Goal: Contribute content

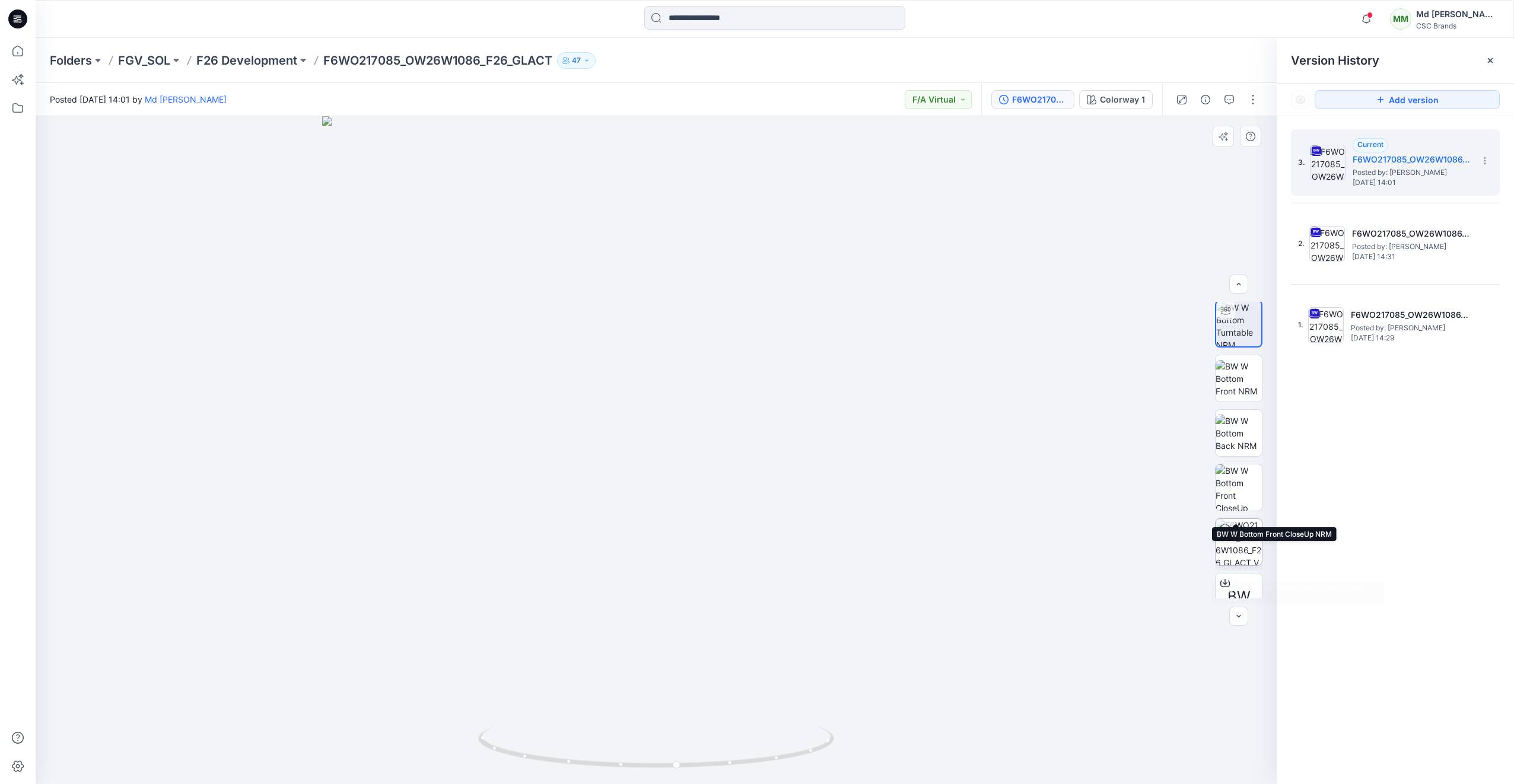
scroll to position [79, 0]
click at [1237, 415] on img at bounding box center [1239, 411] width 47 height 37
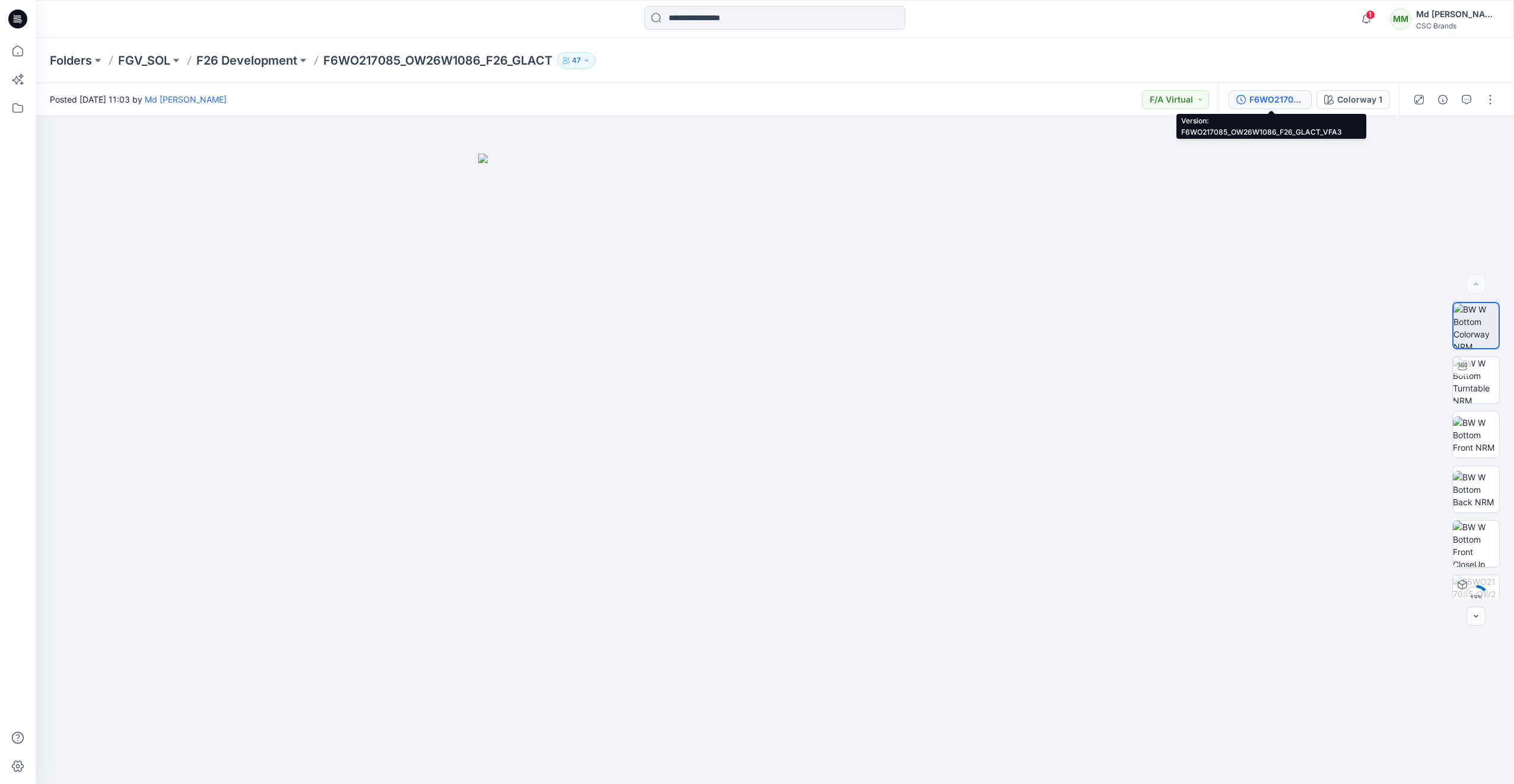
click at [1273, 96] on div "F6WO217085_OW26W1086_F26_GLACT_VFA3" at bounding box center [1276, 99] width 55 height 13
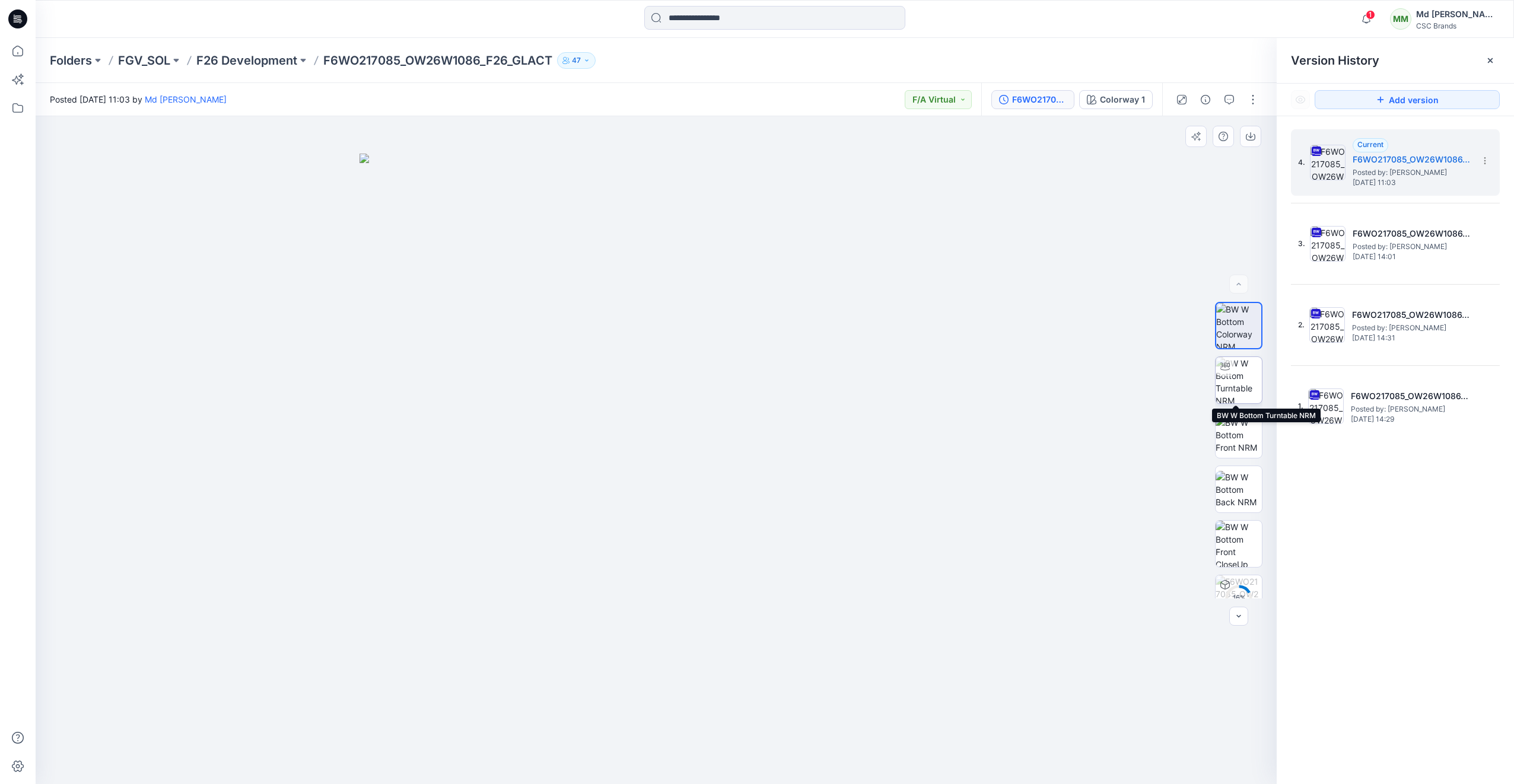
click at [1231, 390] on img at bounding box center [1239, 380] width 47 height 46
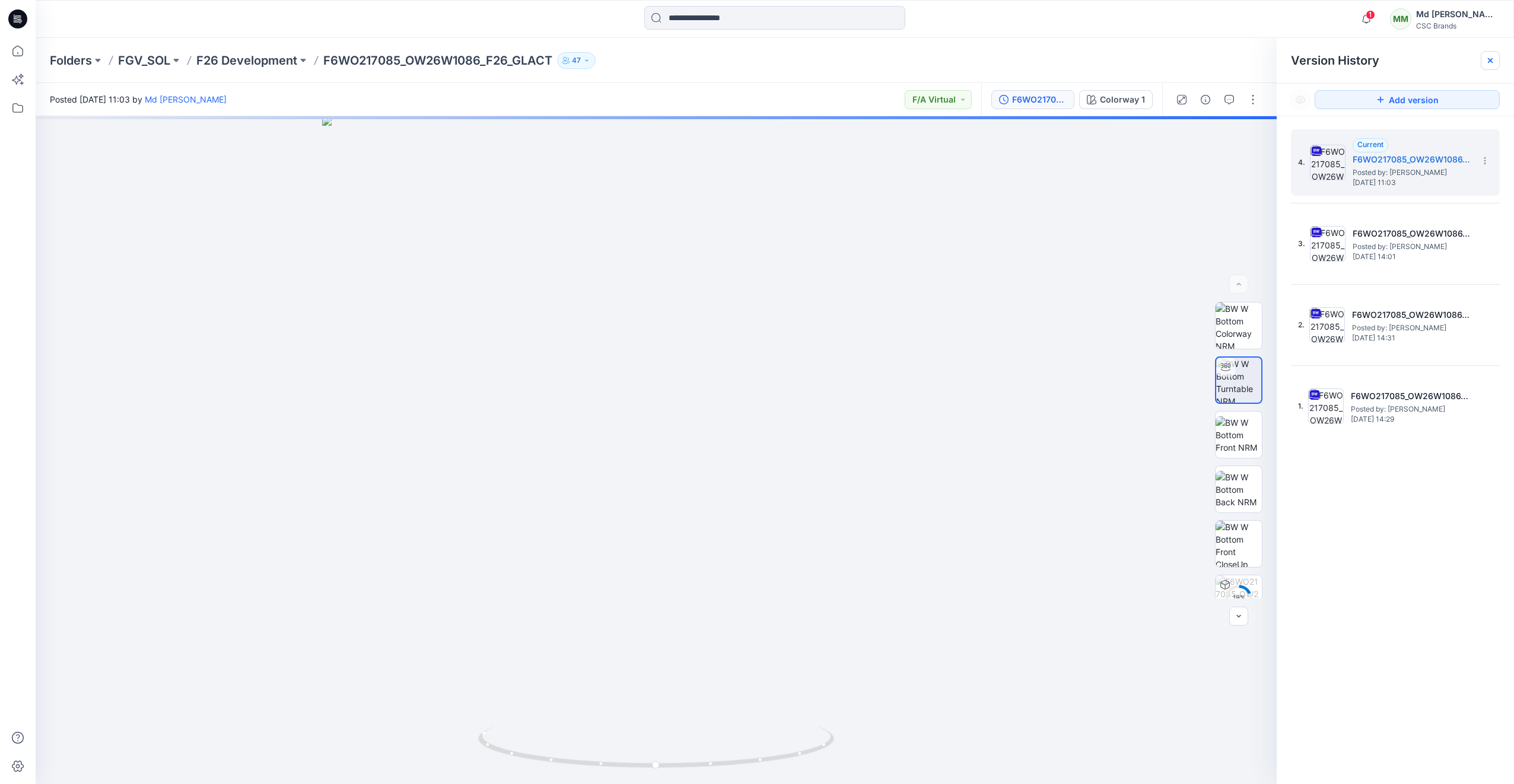
click at [1491, 56] on icon at bounding box center [1490, 60] width 9 height 9
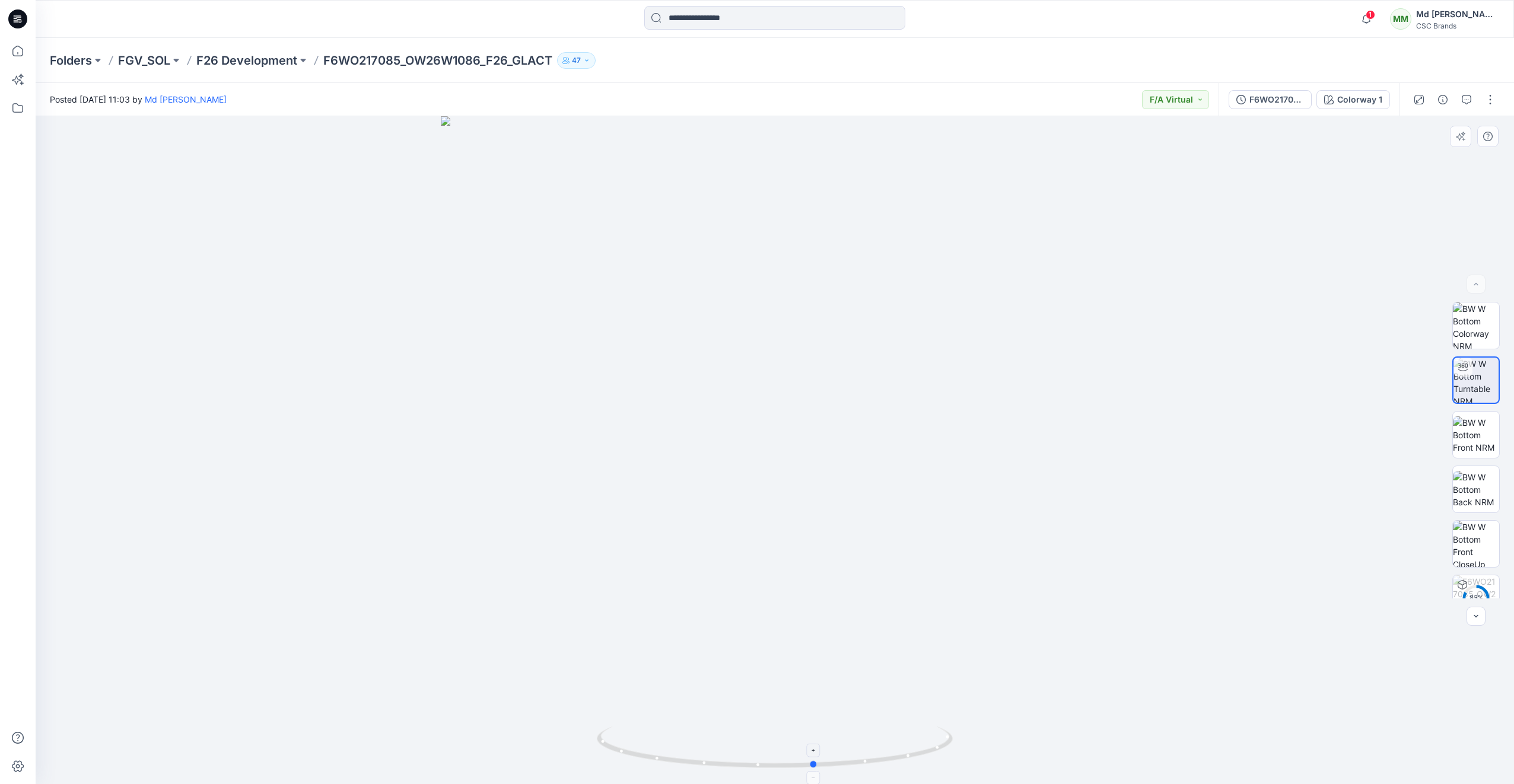
drag, startPoint x: 908, startPoint y: 758, endPoint x: 948, endPoint y: 766, distance: 40.8
click at [948, 766] on icon at bounding box center [776, 748] width 359 height 45
click at [1483, 101] on button "button" at bounding box center [1490, 99] width 19 height 19
click at [1426, 162] on button "Edit" at bounding box center [1440, 160] width 109 height 22
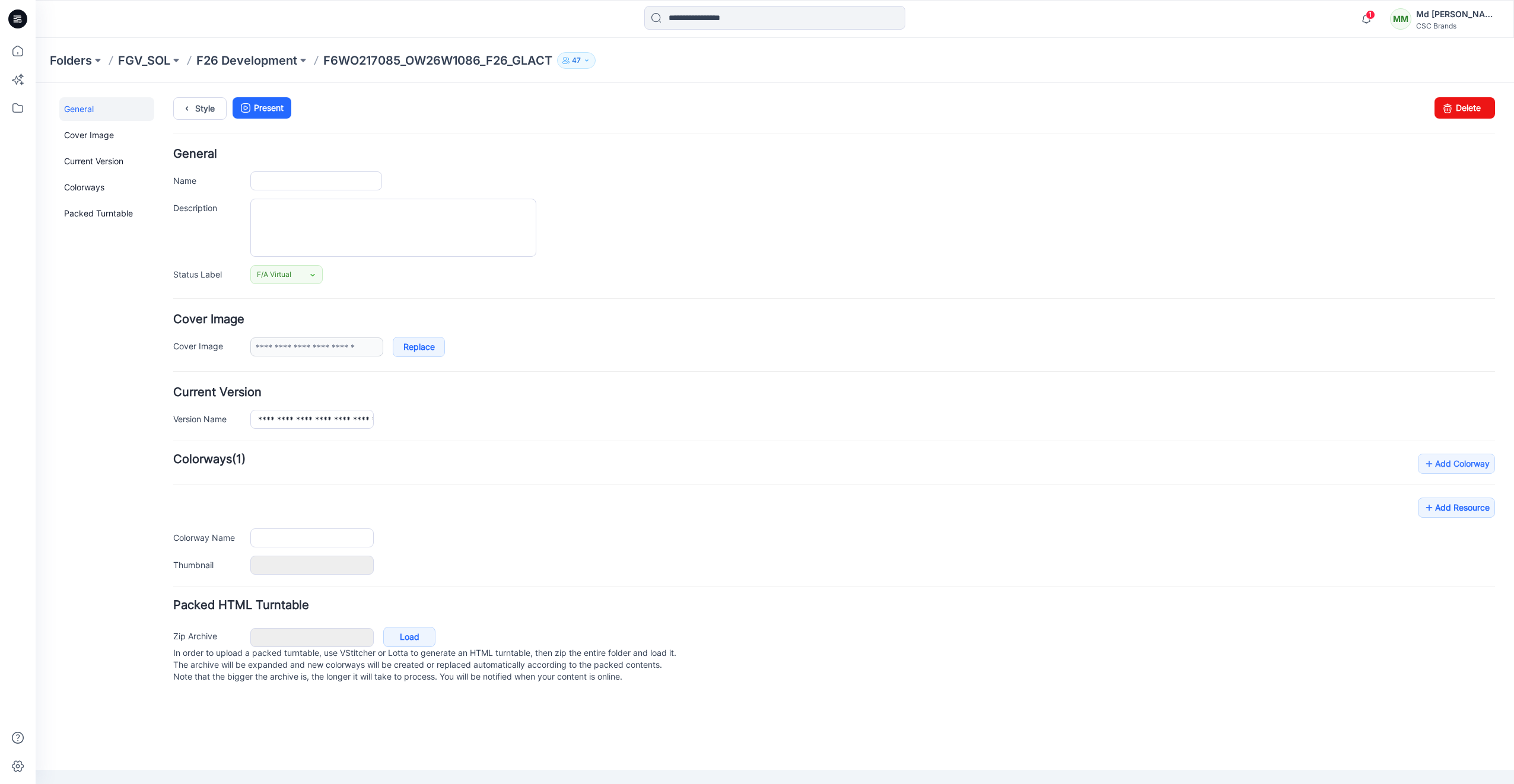
type input "**********"
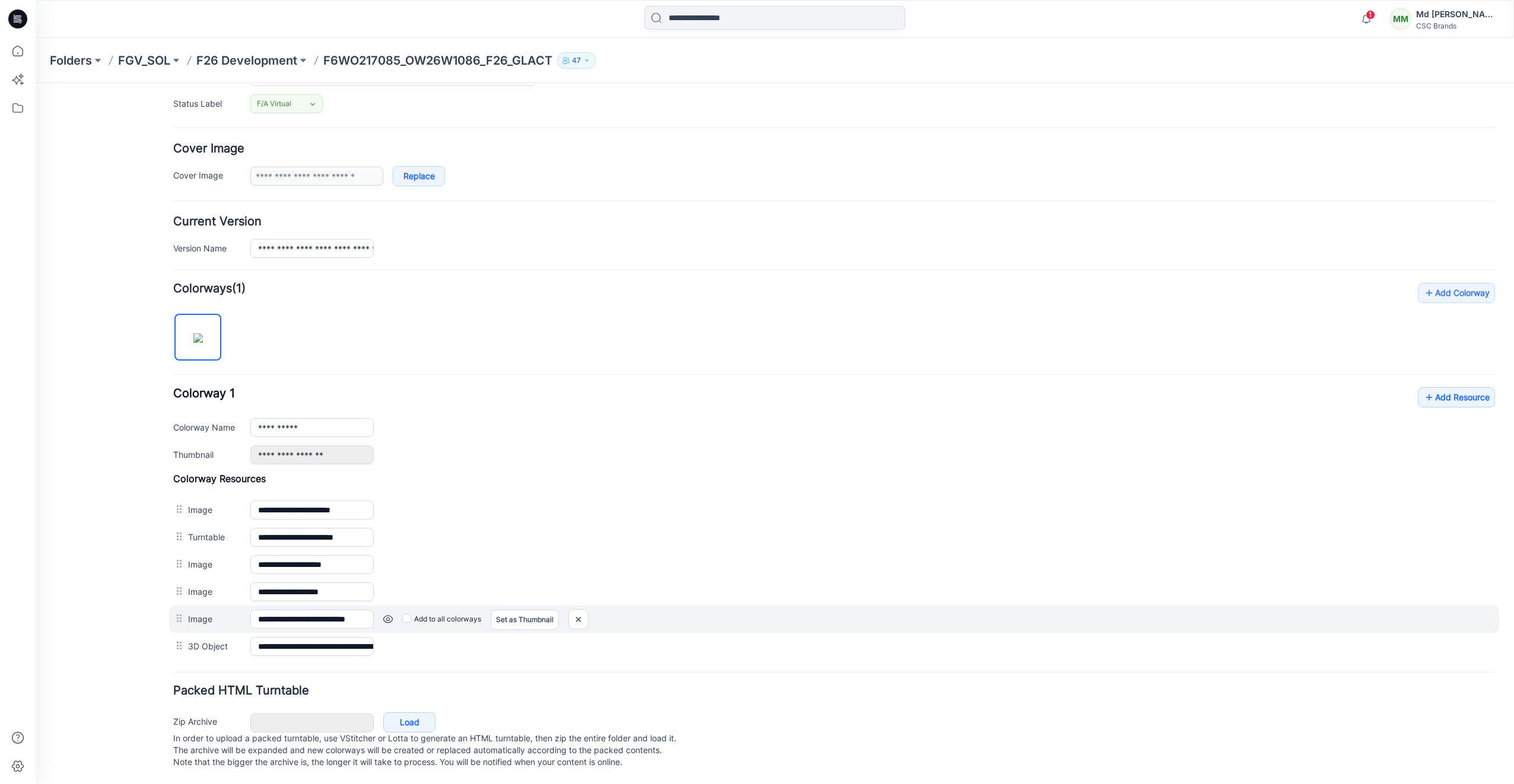
scroll to position [183, 0]
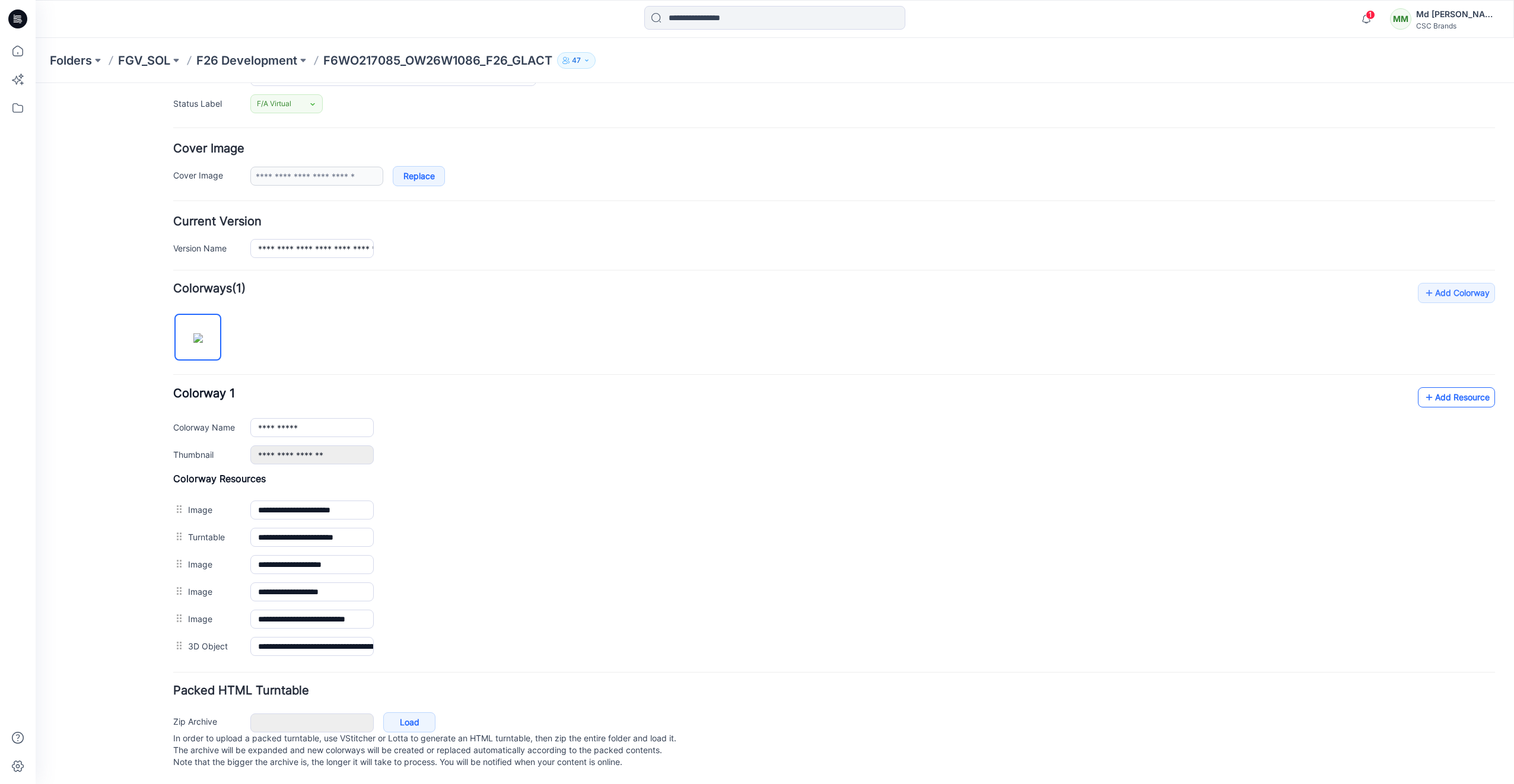
click at [1437, 387] on link "Add Resource" at bounding box center [1456, 397] width 77 height 20
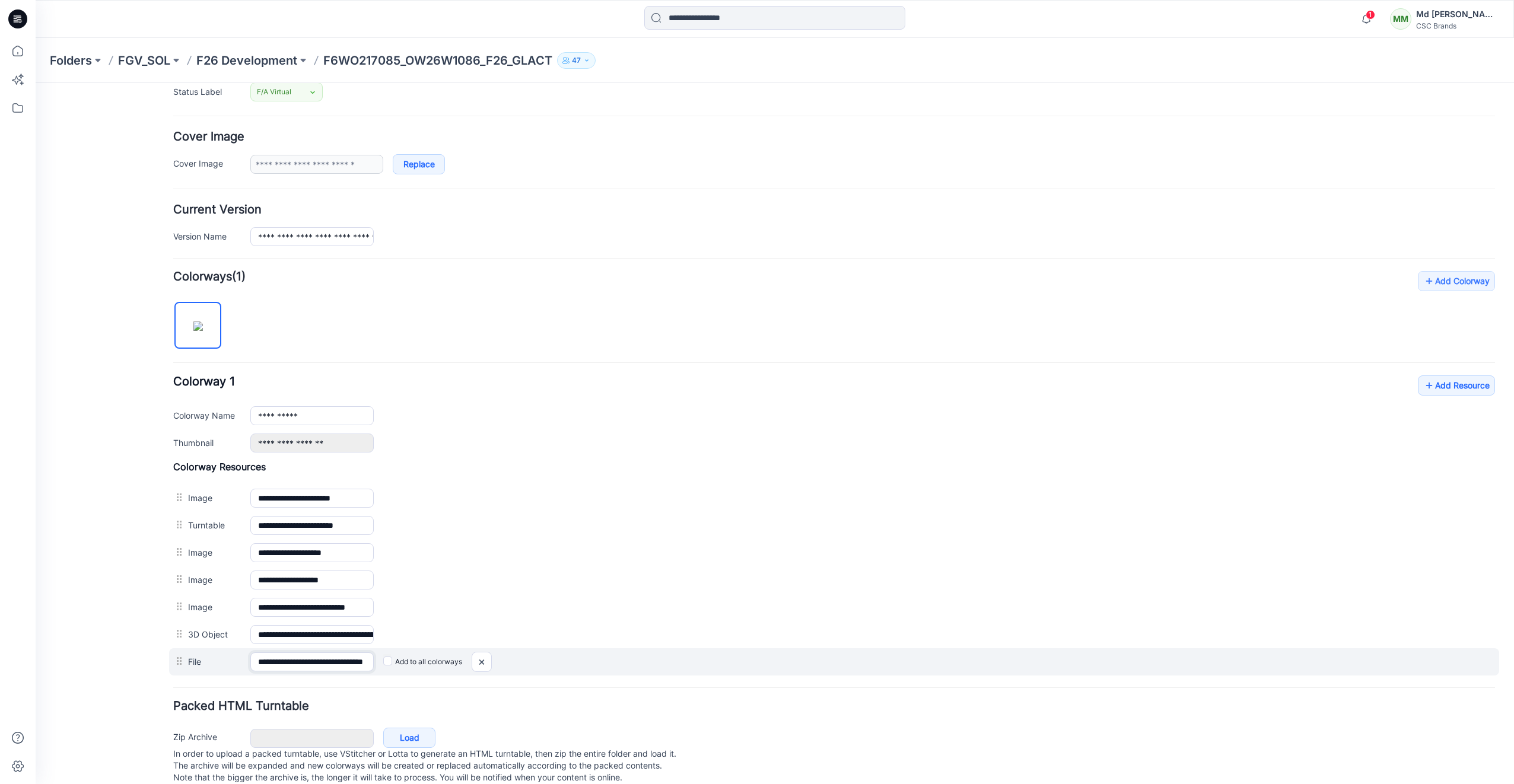
scroll to position [0, 65]
drag, startPoint x: 308, startPoint y: 668, endPoint x: 474, endPoint y: 651, distance: 166.9
click at [474, 651] on div "**********" at bounding box center [834, 662] width 1330 height 27
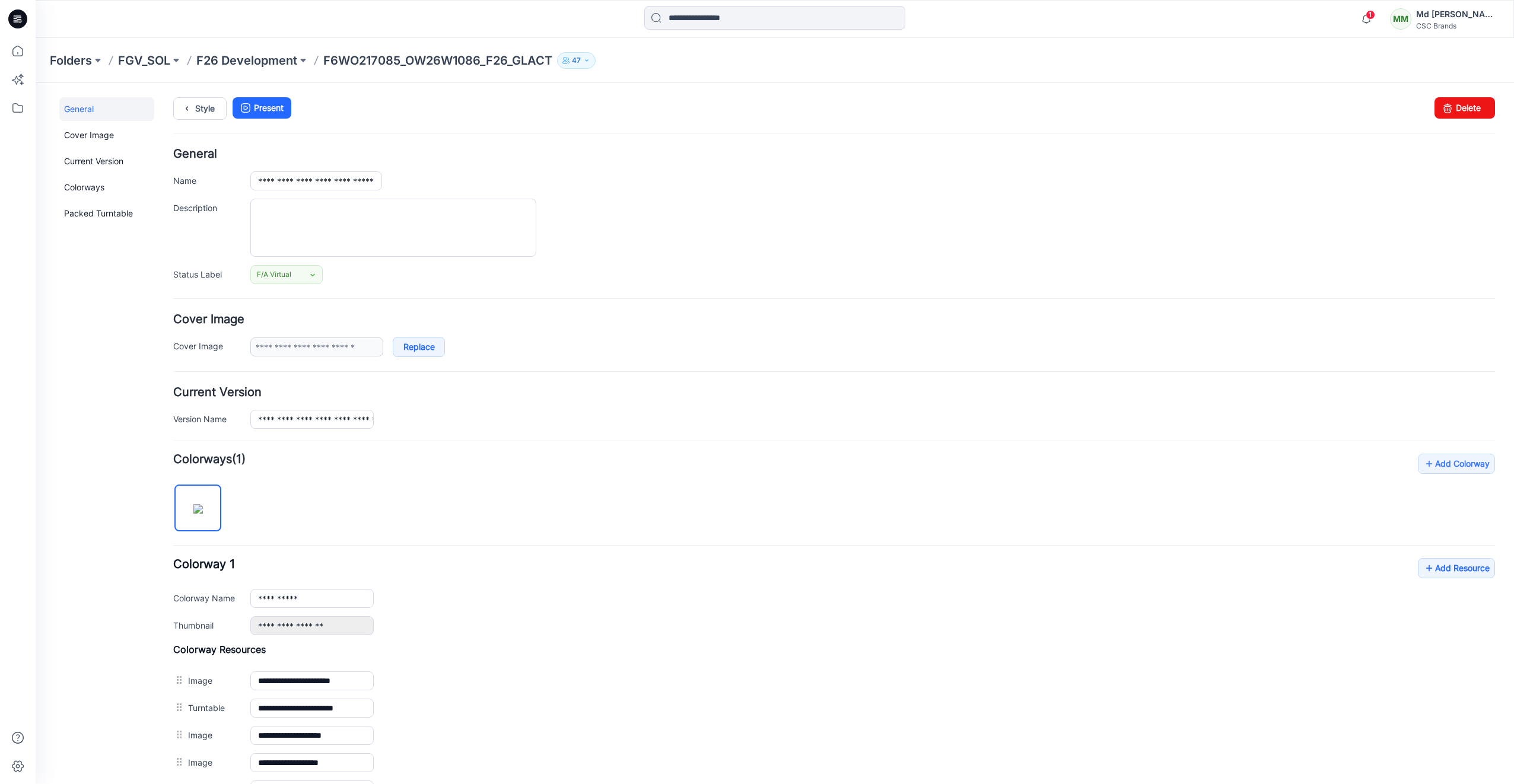
scroll to position [0, 0]
click at [204, 93] on div "**********" at bounding box center [768, 532] width 1464 height 899
click at [209, 107] on link "Style" at bounding box center [200, 109] width 53 height 23
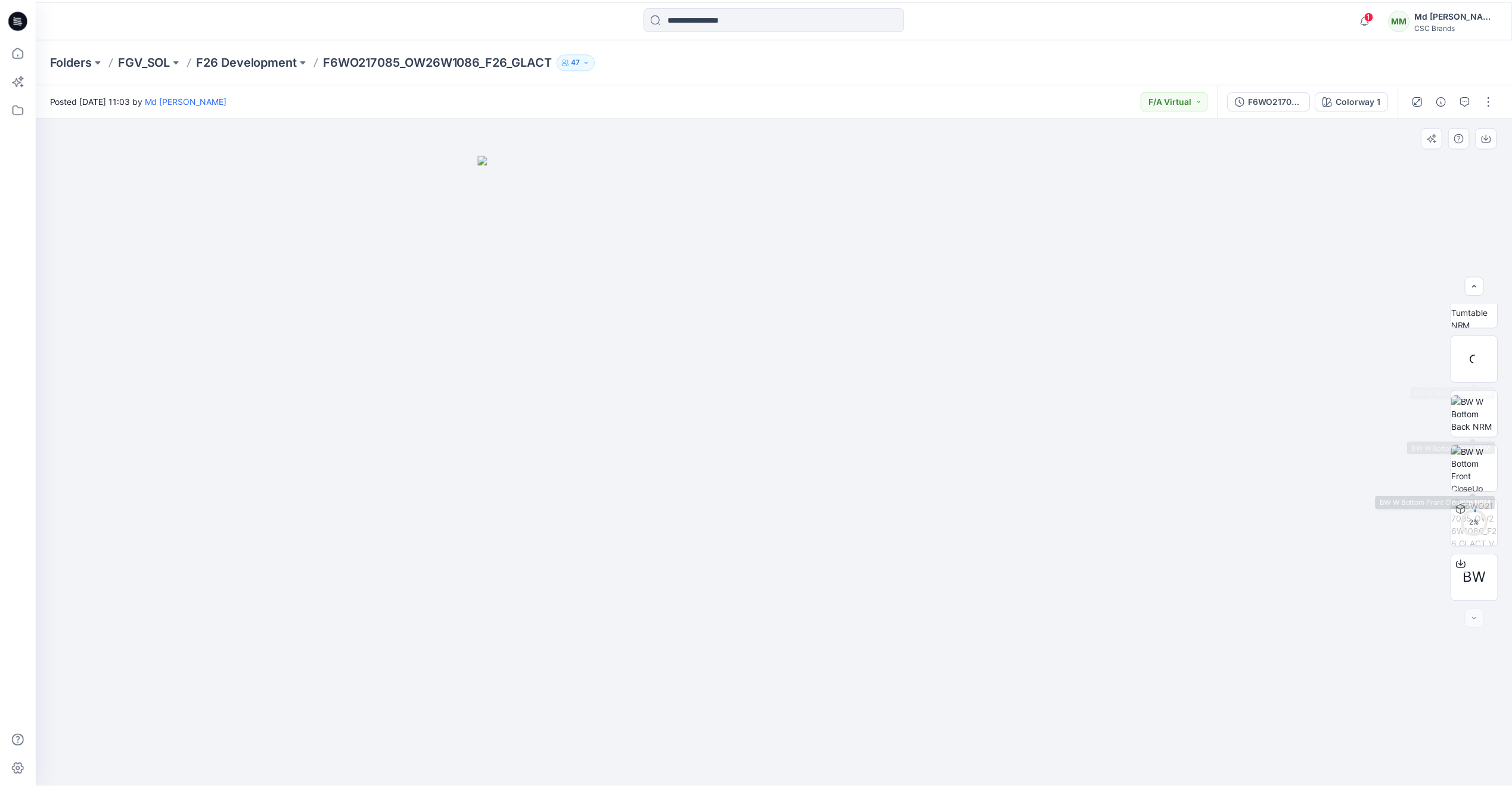
scroll to position [79, 0]
click at [20, 20] on icon at bounding box center [18, 19] width 19 height 19
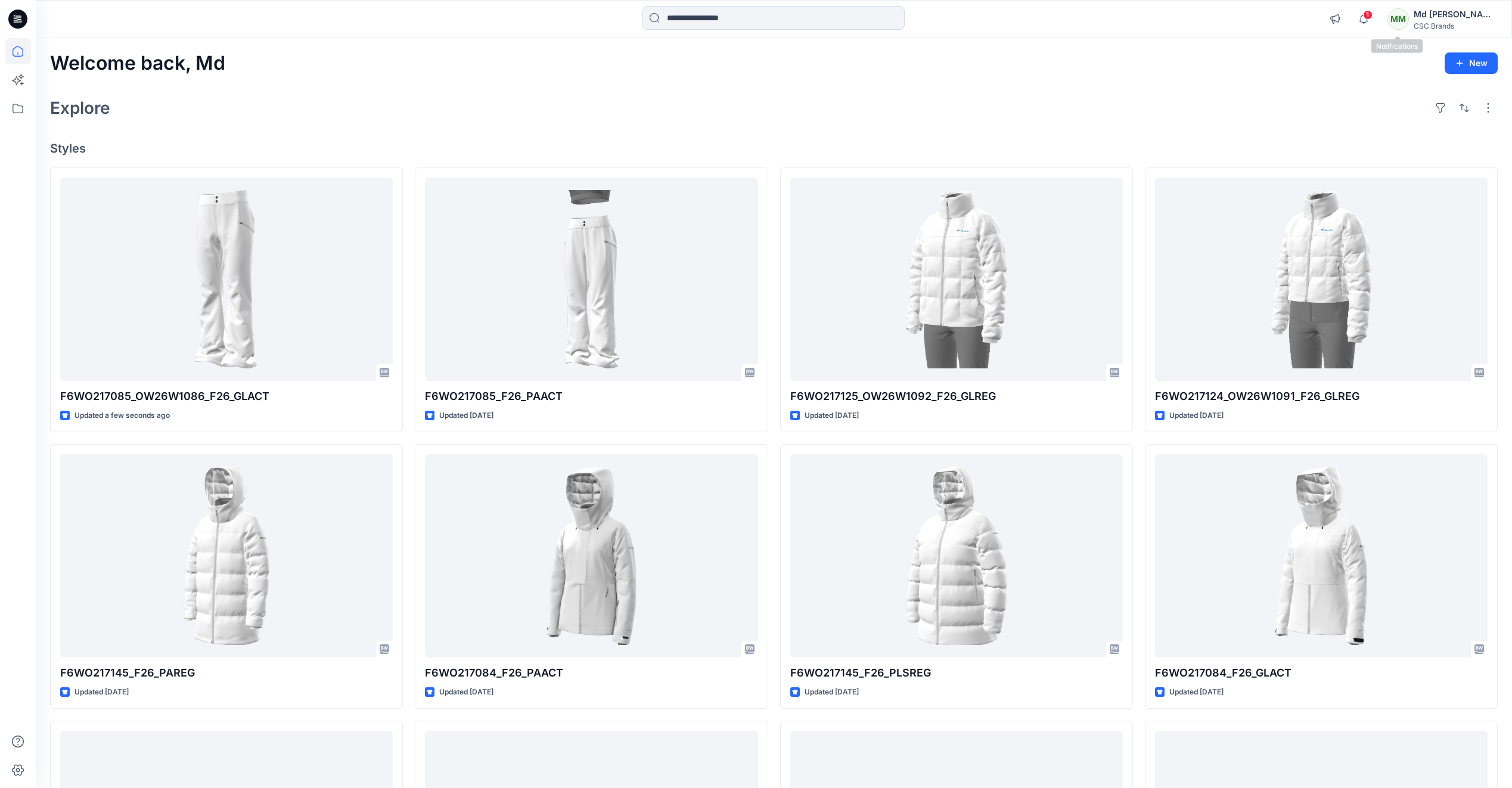
click at [1372, 18] on span "1" at bounding box center [1367, 15] width 9 height 9
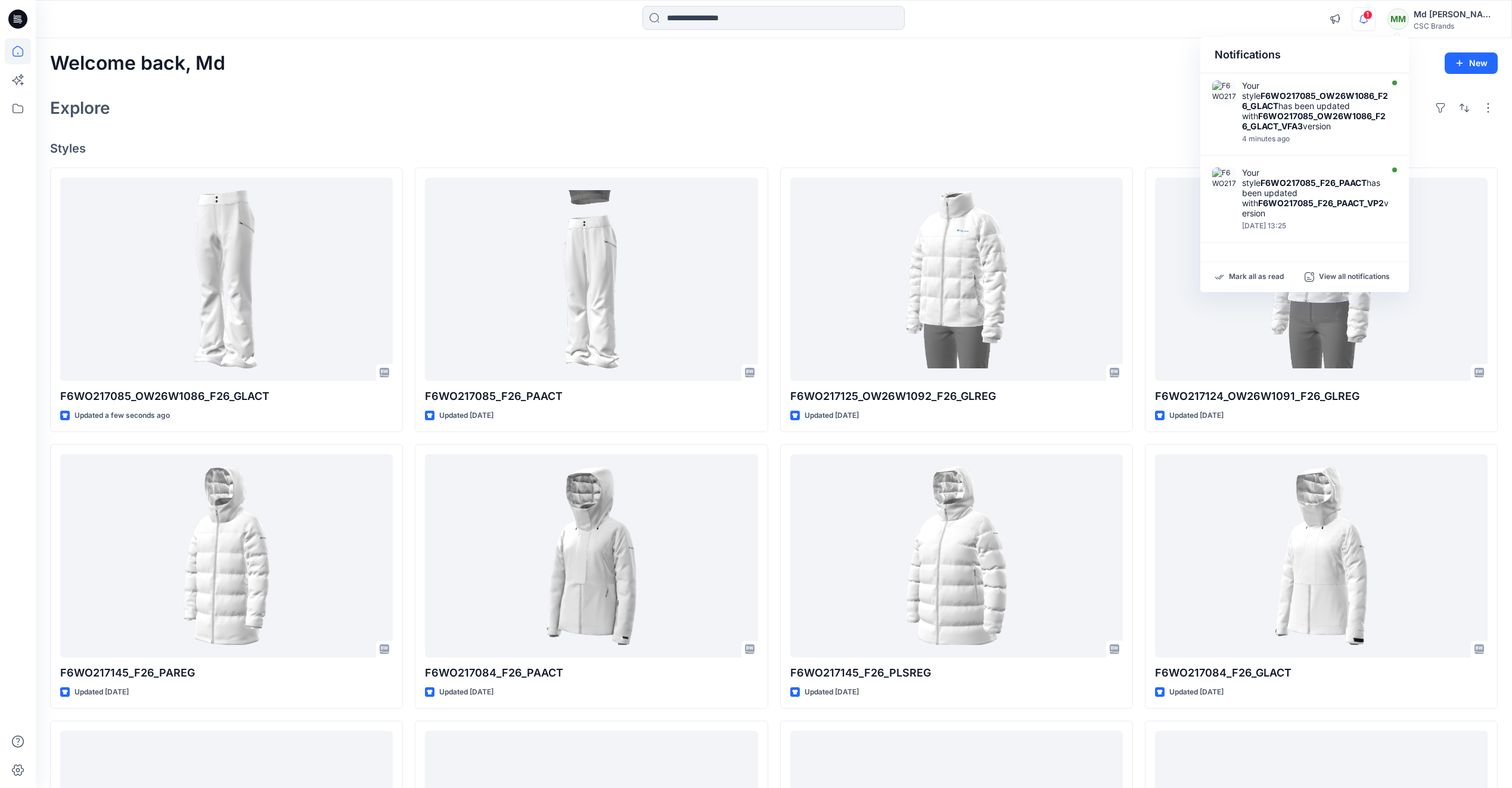
click at [1078, 112] on div "Explore" at bounding box center [773, 107] width 1448 height 28
